Goal: Check status: Check status

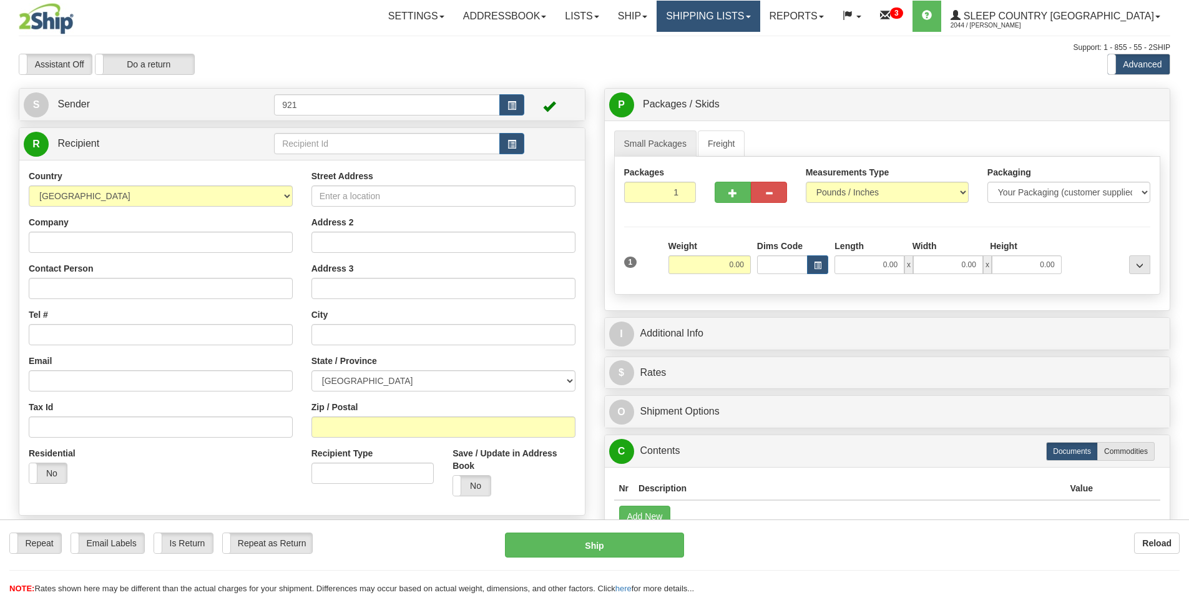
click at [751, 11] on link "Shipping lists" at bounding box center [708, 16] width 103 height 31
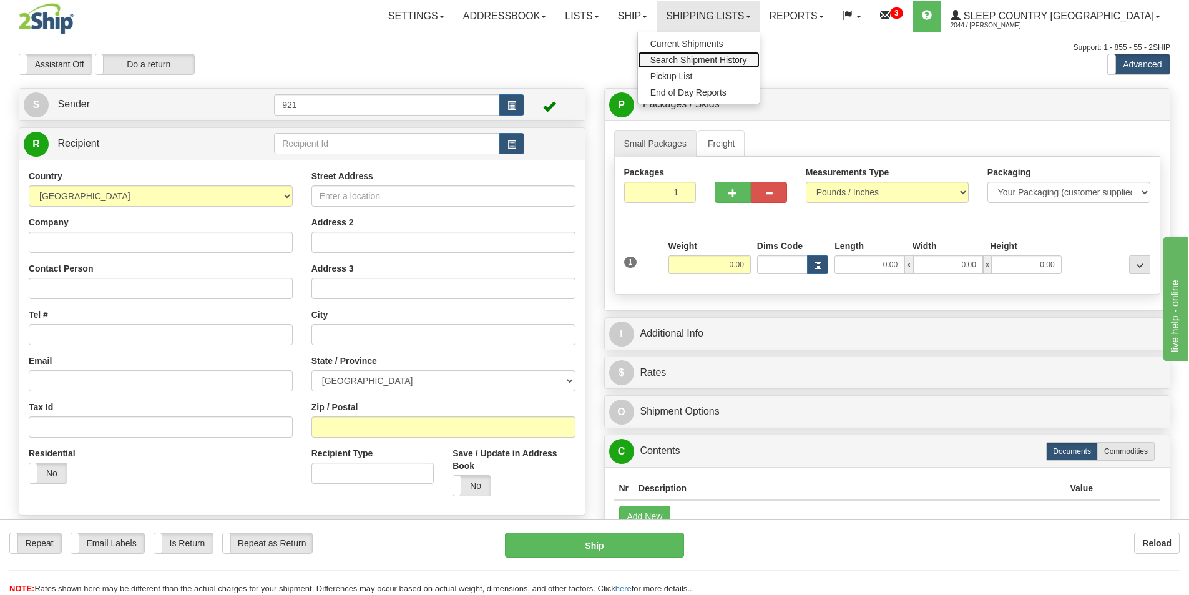
click at [747, 57] on span "Search Shipment History" at bounding box center [699, 60] width 97 height 10
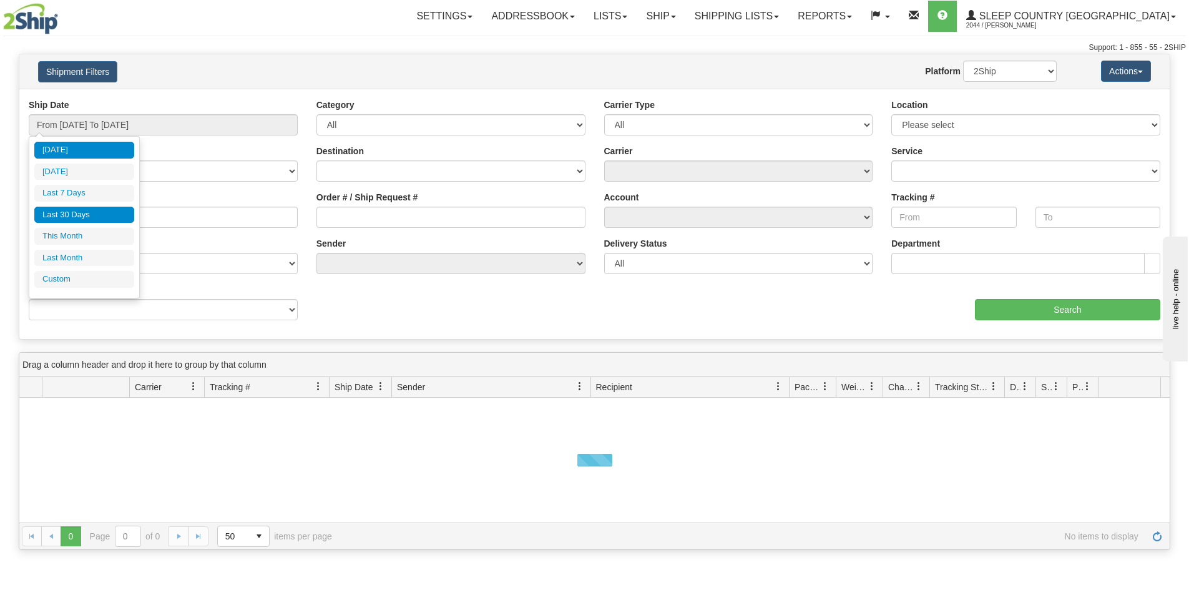
click at [85, 213] on li "Last 30 Days" at bounding box center [84, 215] width 100 height 17
type input "From [DATE] To [DATE]"
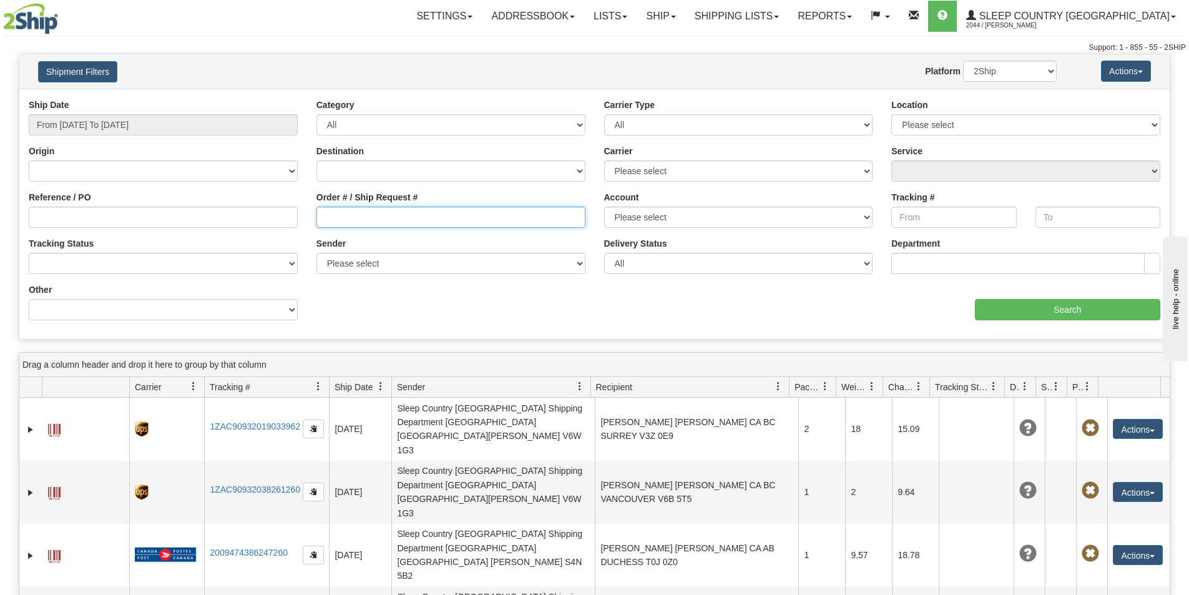
click at [380, 217] on input "Order # / Ship Request #" at bounding box center [451, 217] width 269 height 21
paste input "9000I037954"
type input "9000I037954"
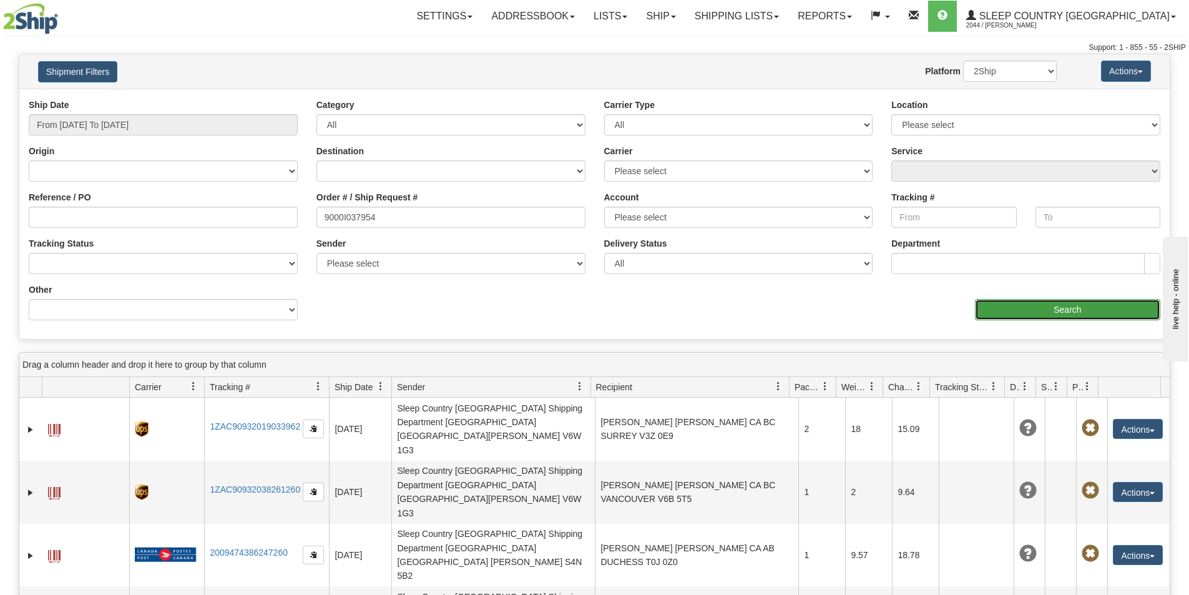
click at [1010, 307] on input "Search" at bounding box center [1067, 309] width 185 height 21
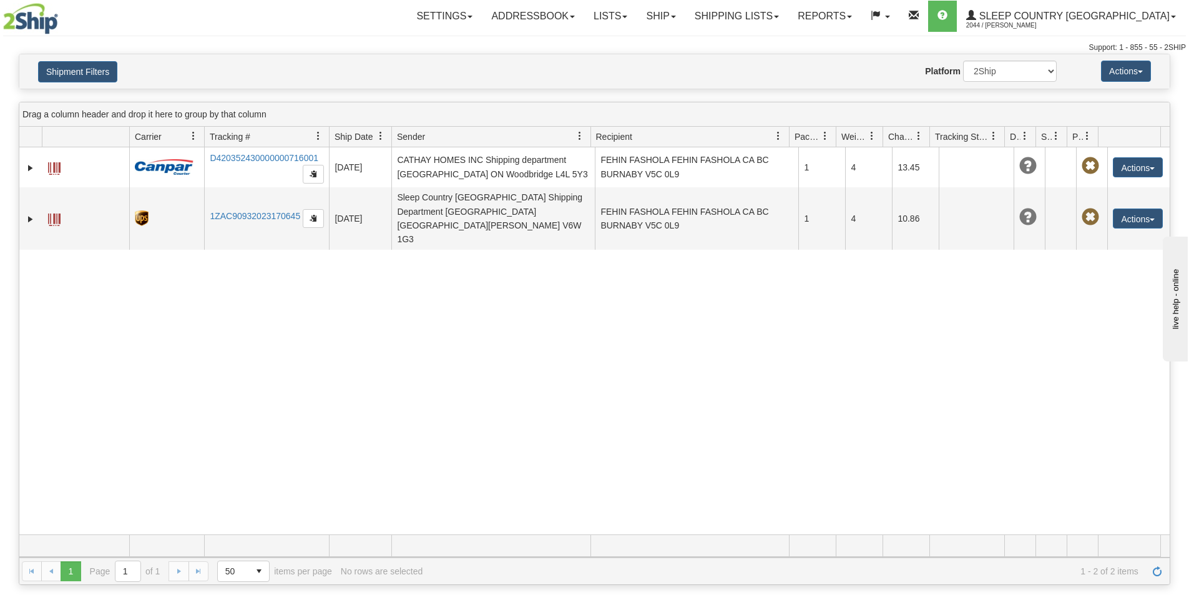
click at [79, 368] on div "31540349 2044 D420352430000000716001 08/29/2025 08/29/2025 11:07:17 AM CATHAY H…" at bounding box center [594, 340] width 1151 height 387
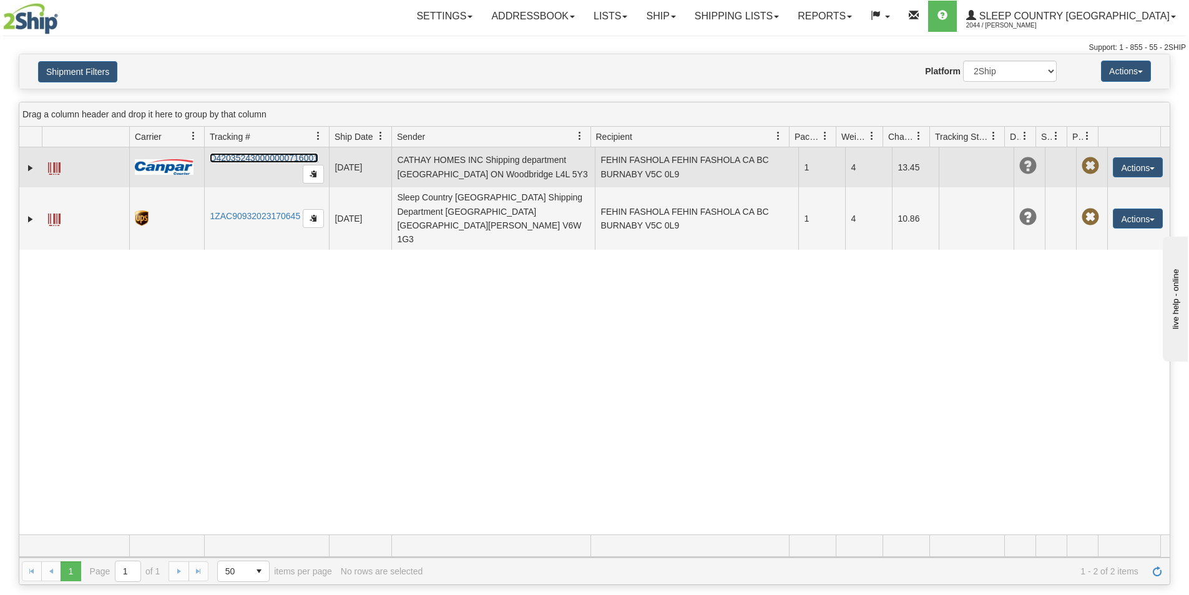
click at [280, 156] on link "D420352430000000716001" at bounding box center [264, 158] width 109 height 10
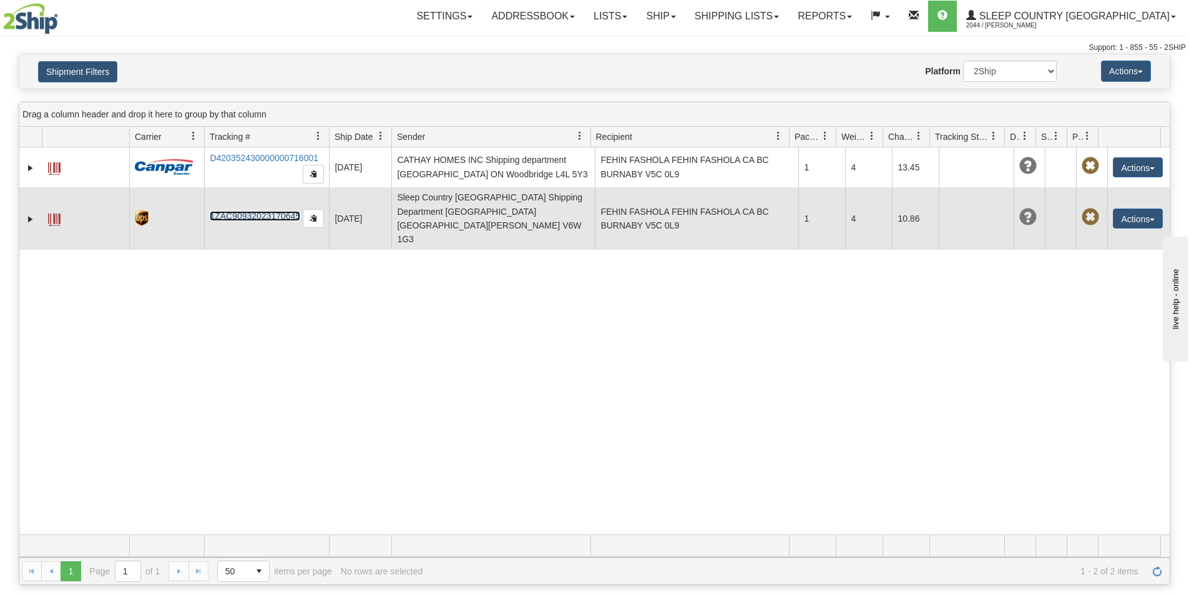
click at [235, 211] on link "1ZAC90932023170645" at bounding box center [255, 216] width 91 height 10
